Goal: Find specific page/section: Find specific page/section

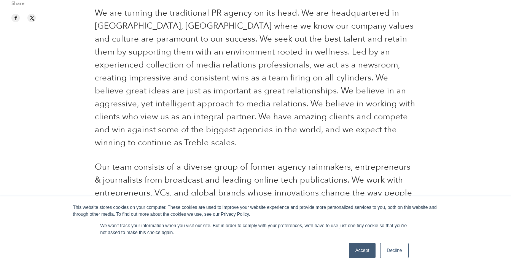
scroll to position [341, 0]
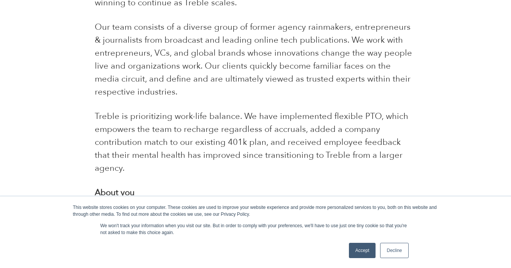
click at [361, 252] on link "Accept" at bounding box center [362, 250] width 27 height 15
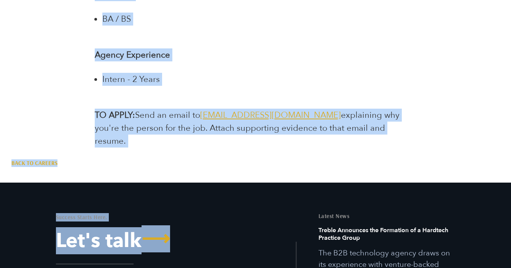
scroll to position [1685, 0]
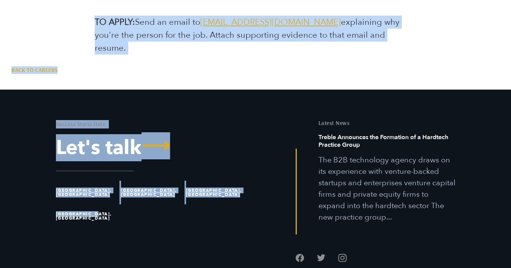
drag, startPoint x: 96, startPoint y: 142, endPoint x: 380, endPoint y: 11, distance: 312.2
copy div "About Treble We are turning the traditional PR agency on its head. We are headq…"
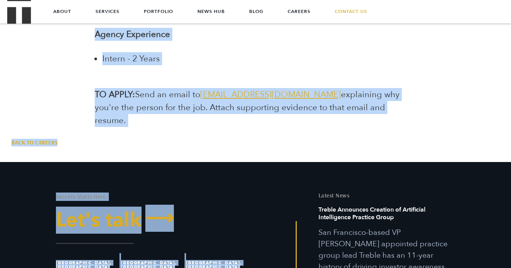
scroll to position [1592, 0]
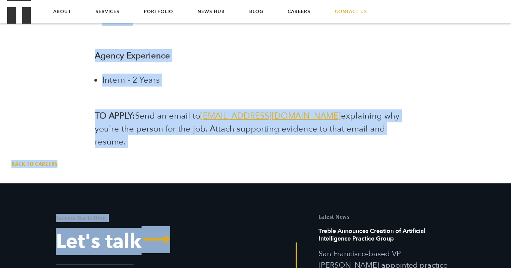
click at [226, 110] on span "jointheteam@treblepr.com" at bounding box center [270, 115] width 141 height 11
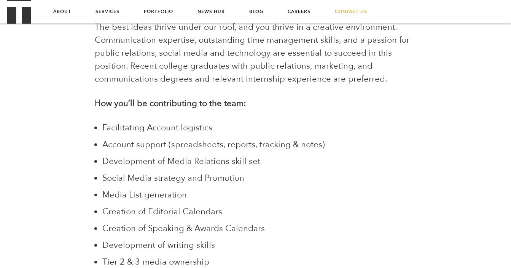
scroll to position [591, 0]
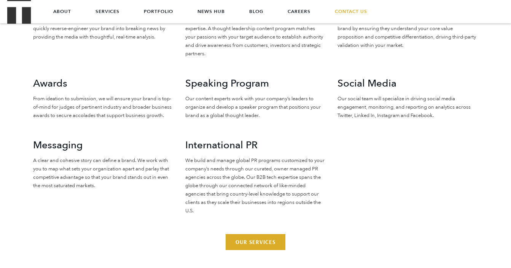
scroll to position [1513, 0]
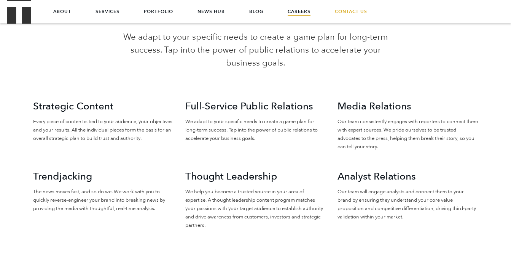
click at [302, 13] on link "Careers" at bounding box center [299, 11] width 23 height 23
